Goal: Task Accomplishment & Management: Use online tool/utility

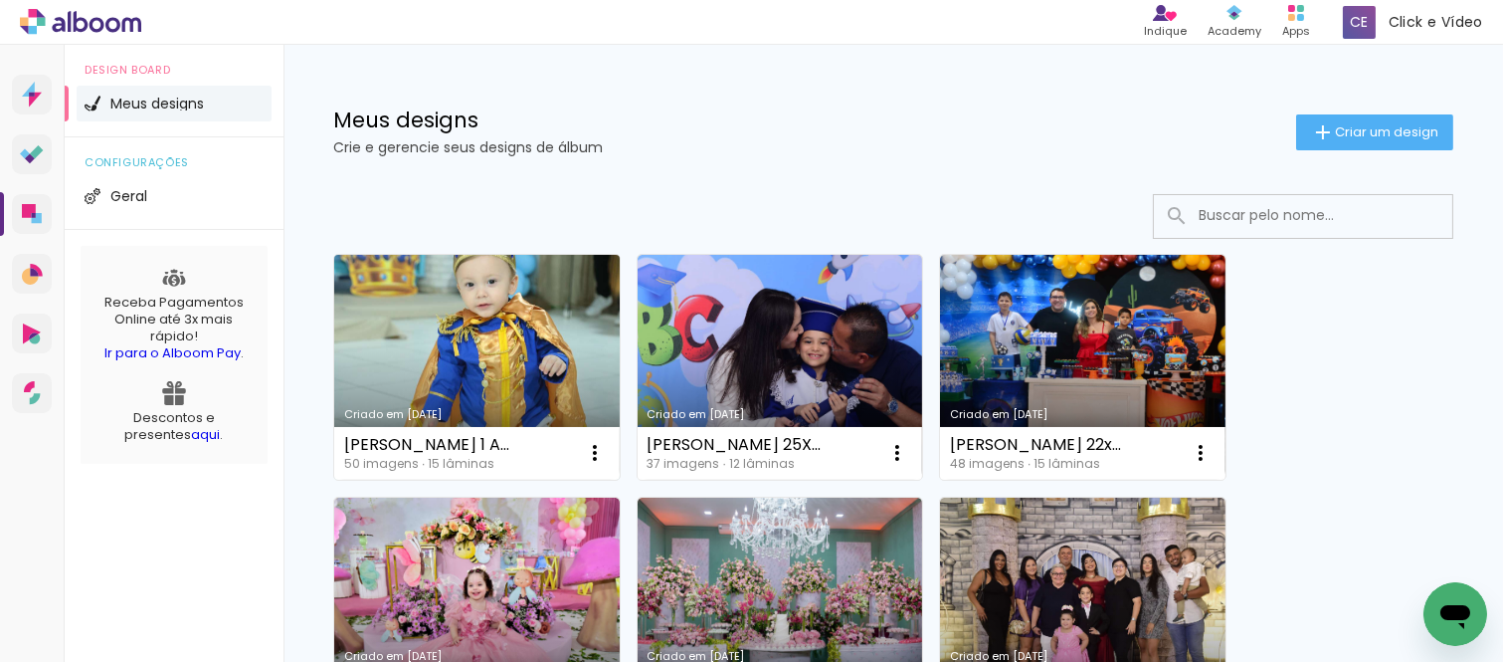
click at [452, 294] on link "Criado em [DATE]" at bounding box center [477, 367] width 286 height 225
